Goal: Task Accomplishment & Management: Manage account settings

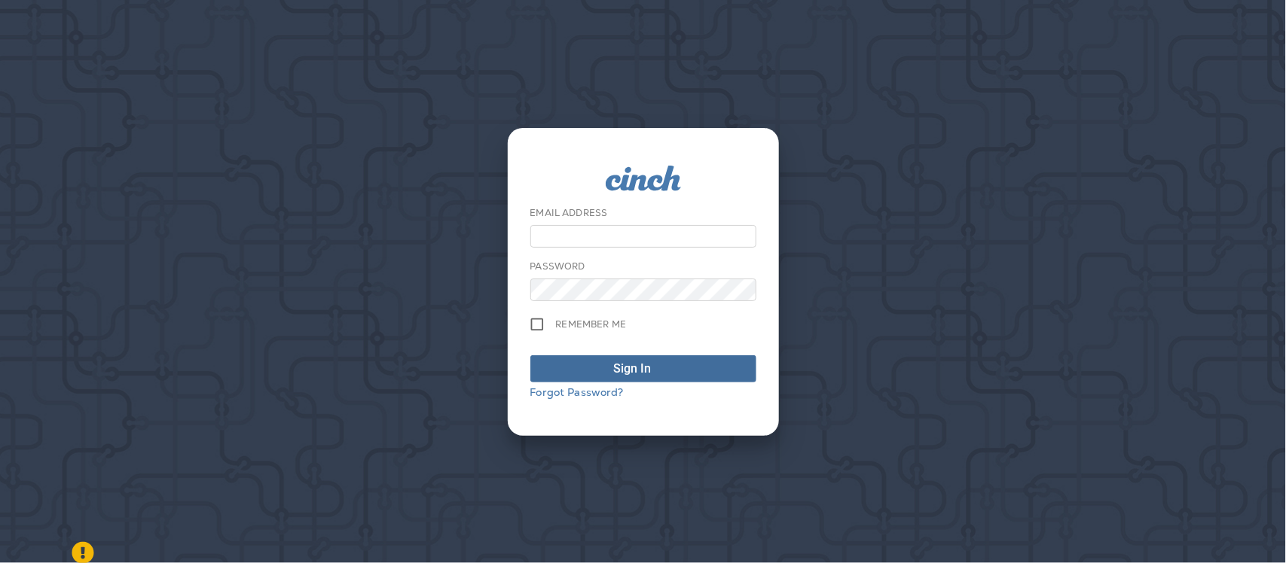
type input "**********"
click at [616, 365] on div "Sign In" at bounding box center [633, 369] width 38 height 18
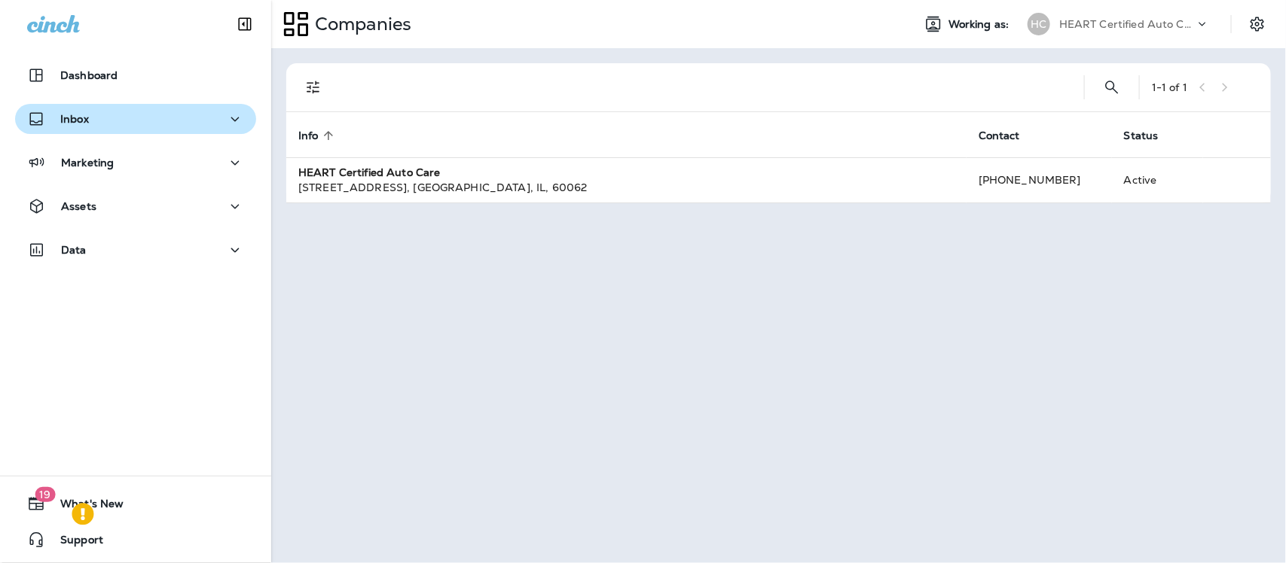
click at [124, 121] on div "Inbox" at bounding box center [135, 119] width 217 height 19
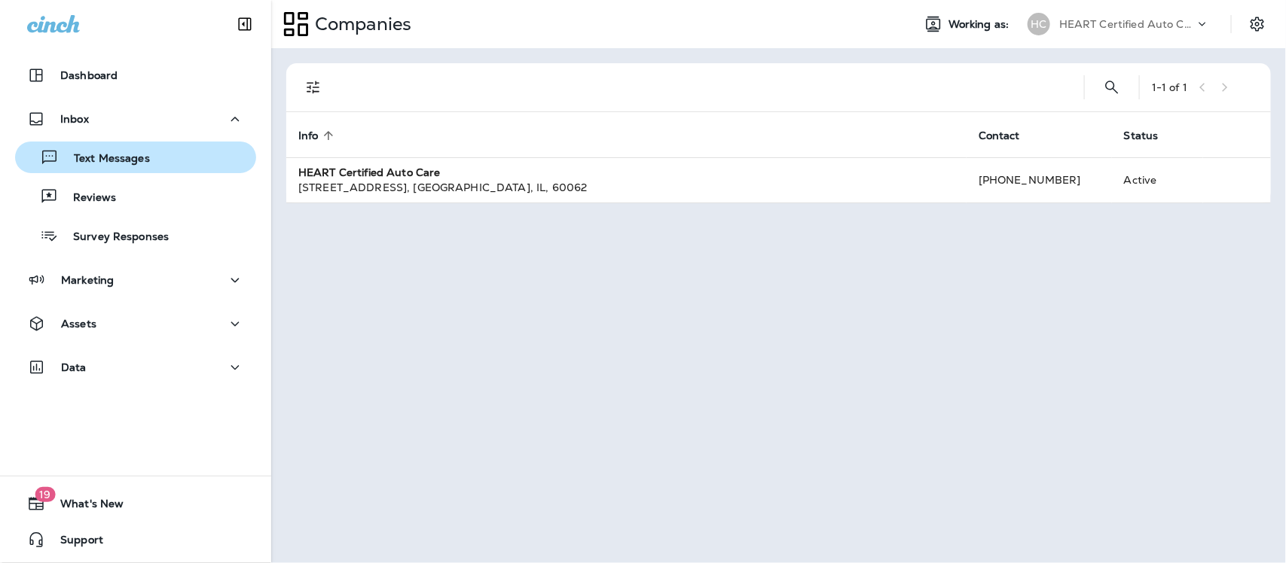
click at [118, 158] on p "Text Messages" at bounding box center [104, 159] width 91 height 14
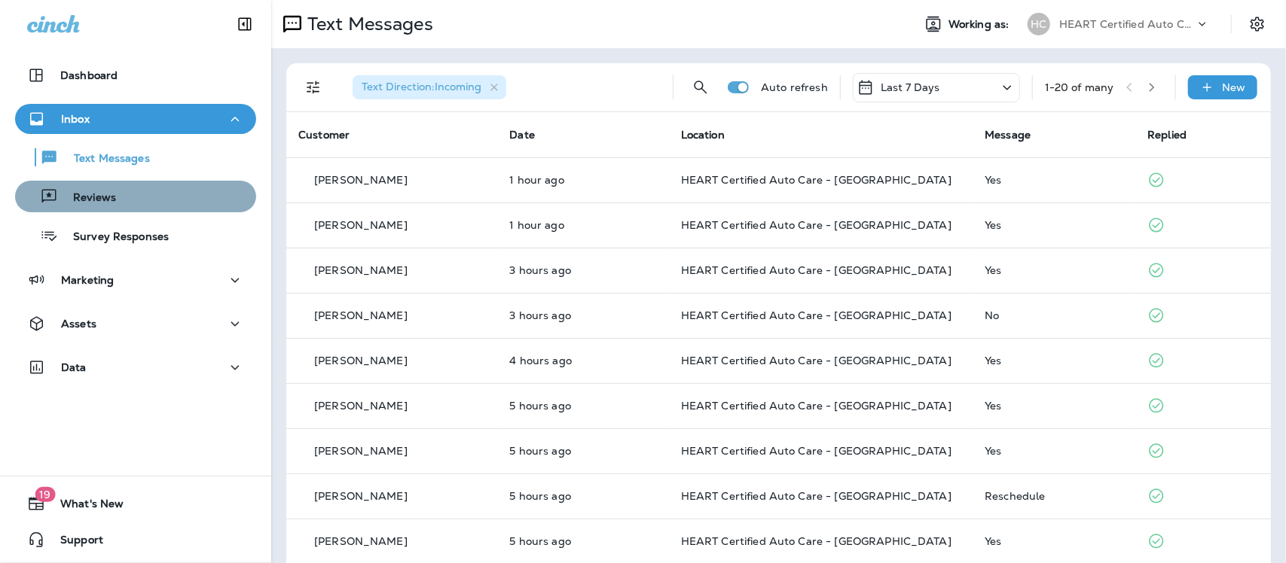
click at [163, 197] on div "Reviews" at bounding box center [135, 196] width 229 height 23
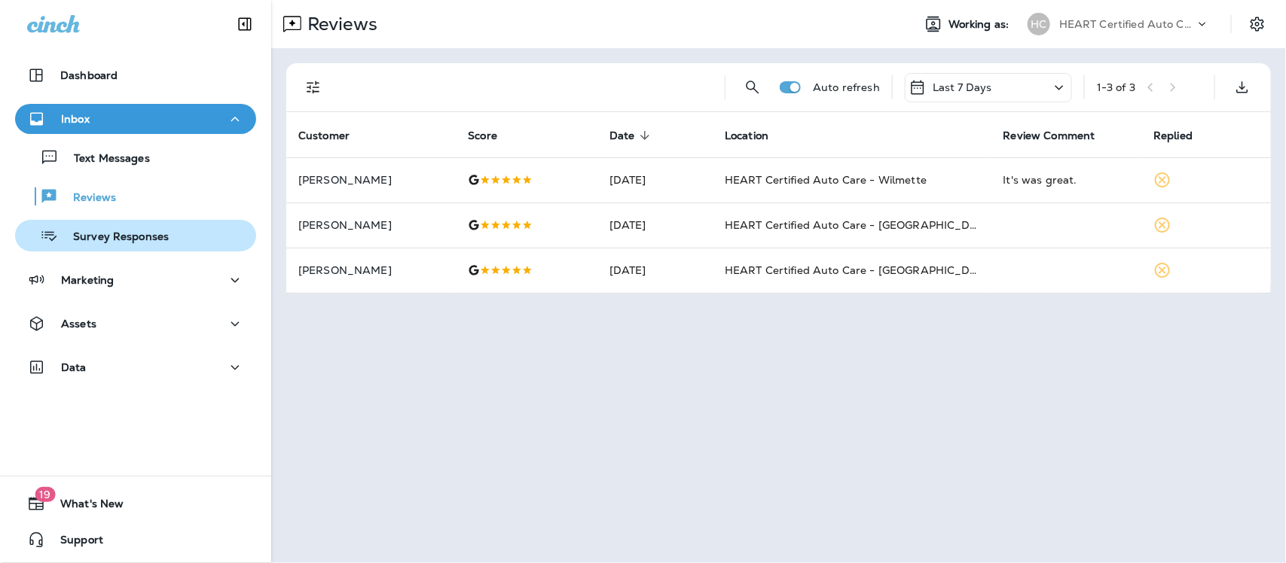
click at [114, 240] on p "Survey Responses" at bounding box center [113, 237] width 111 height 14
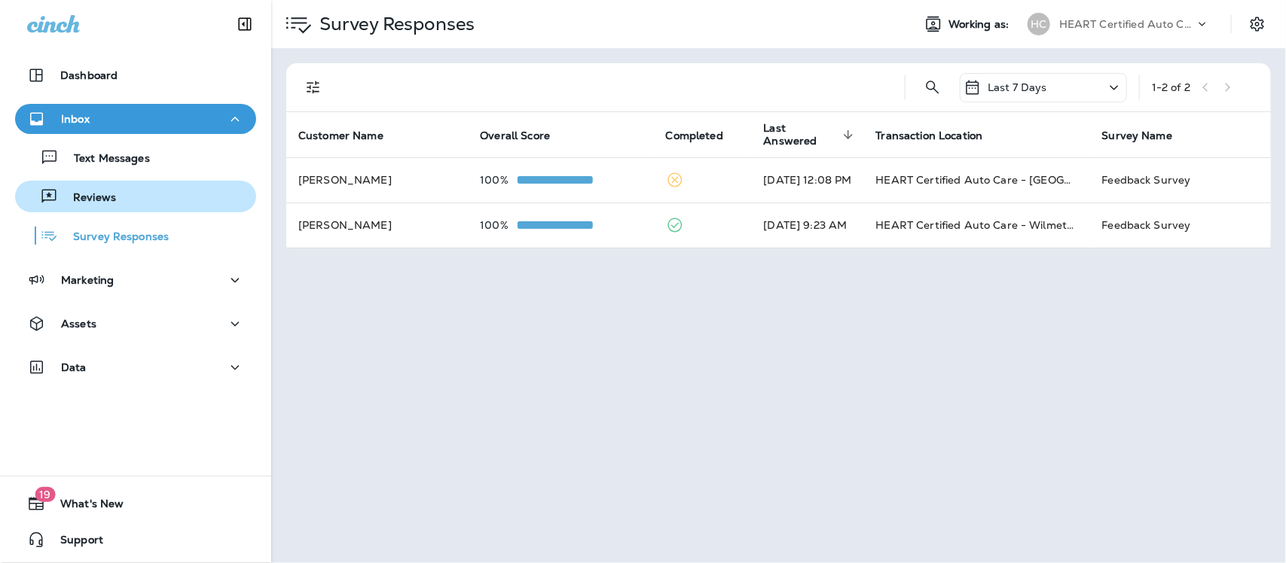
click at [115, 197] on div "Reviews" at bounding box center [135, 196] width 229 height 23
